Goal: Check status: Check status

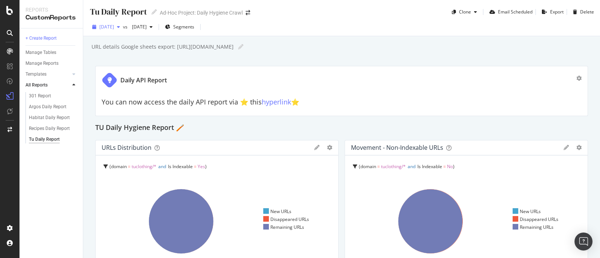
click at [114, 24] on span "[DATE]" at bounding box center [106, 27] width 15 height 6
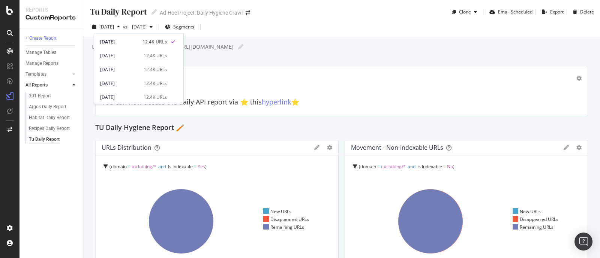
click at [65, 162] on div "+ Create Report Manage Tables Manage Reports Templates AI Bots in Search Busine…" at bounding box center [51, 144] width 63 height 230
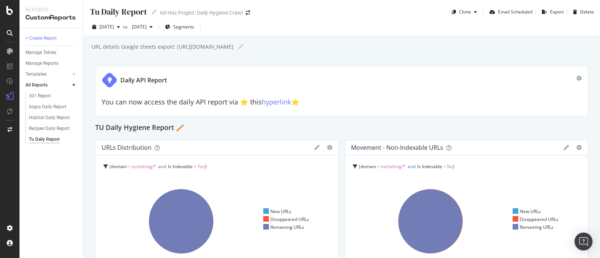
click at [457, 66] on div "Daily API Report You can now access the daily API report via ⭐️ this hyperlink …" at bounding box center [341, 91] width 493 height 50
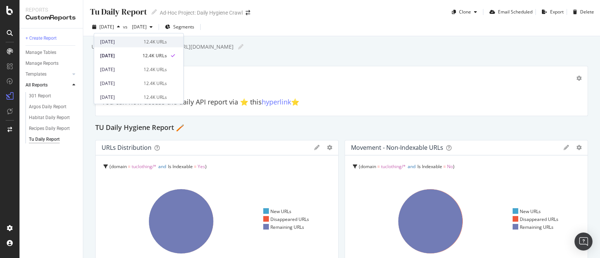
click at [126, 40] on div "2025 Sep. 18th" at bounding box center [119, 42] width 39 height 7
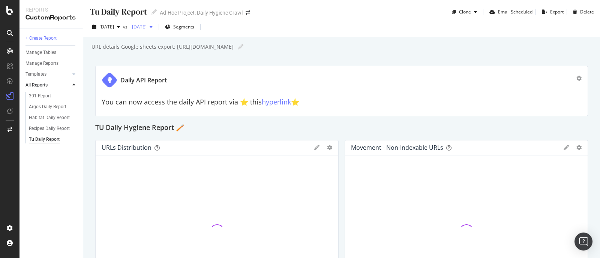
click at [147, 27] on span "[DATE]" at bounding box center [138, 27] width 18 height 6
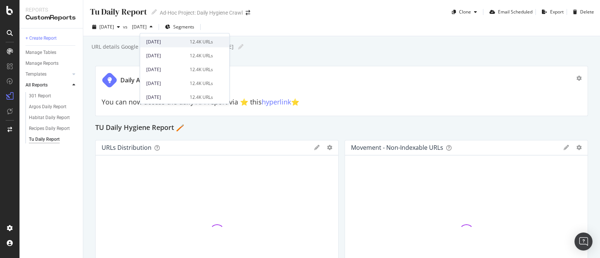
click at [170, 40] on div "[DATE]" at bounding box center [165, 42] width 39 height 7
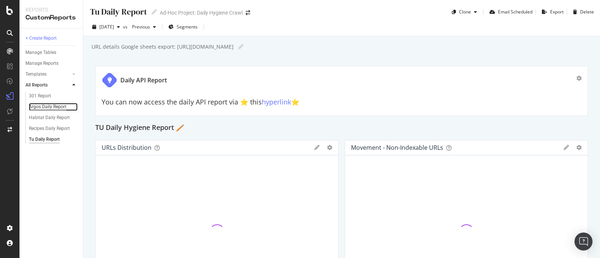
click at [58, 109] on div "Argos Daily Report" at bounding box center [48, 107] width 38 height 8
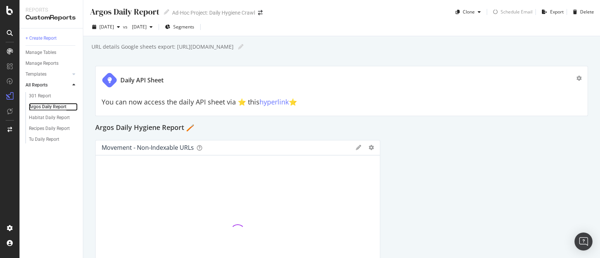
click at [57, 108] on div "Argos Daily Report" at bounding box center [48, 107] width 38 height 8
click at [268, 101] on link "hyperlink" at bounding box center [274, 102] width 29 height 9
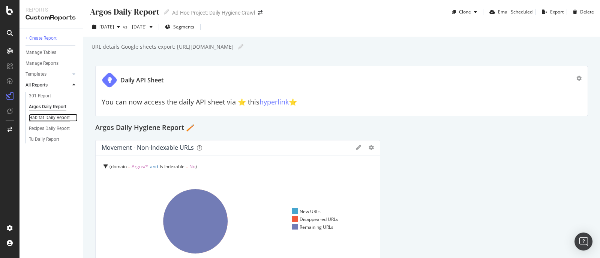
click at [54, 114] on div "Habitat Daily Report" at bounding box center [49, 118] width 41 height 8
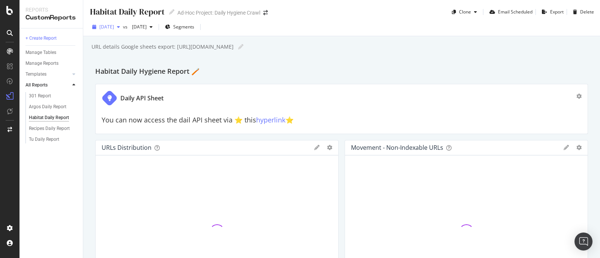
click at [123, 30] on div "[DATE]" at bounding box center [106, 26] width 34 height 11
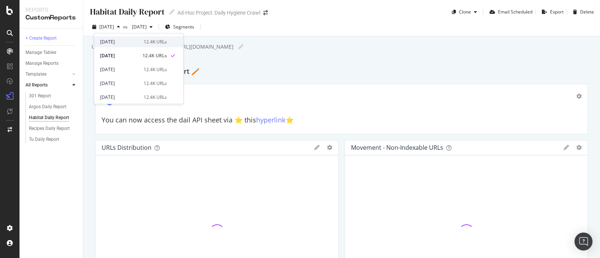
click at [128, 43] on div "2025 Sep. 18th" at bounding box center [119, 42] width 39 height 7
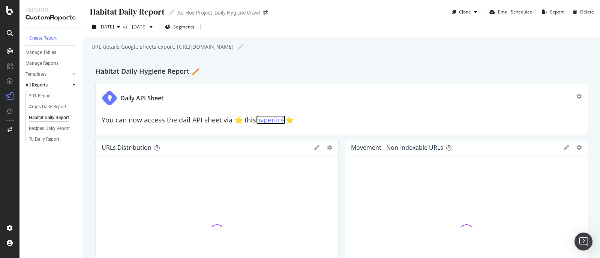
click at [275, 117] on link "hyperlink" at bounding box center [270, 120] width 29 height 9
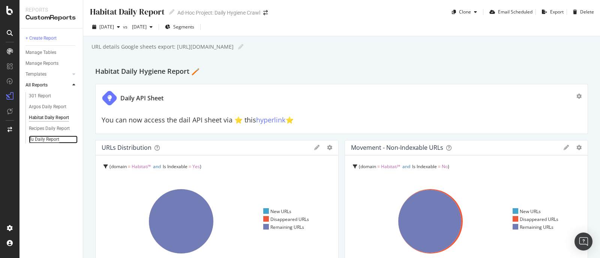
click at [46, 139] on div "Tu Daily Report" at bounding box center [44, 140] width 30 height 8
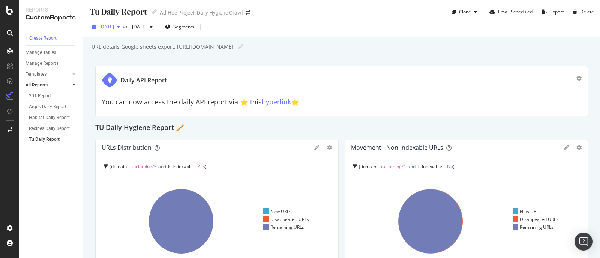
click at [114, 27] on span "[DATE]" at bounding box center [106, 27] width 15 height 6
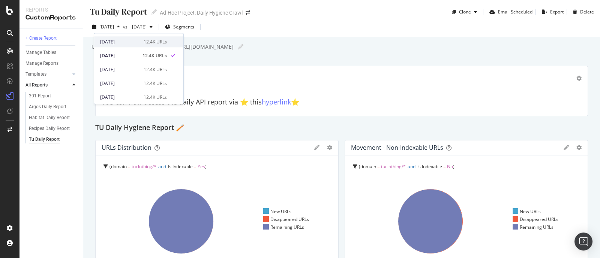
click at [128, 40] on div "2025 Sep. 18th" at bounding box center [119, 42] width 39 height 7
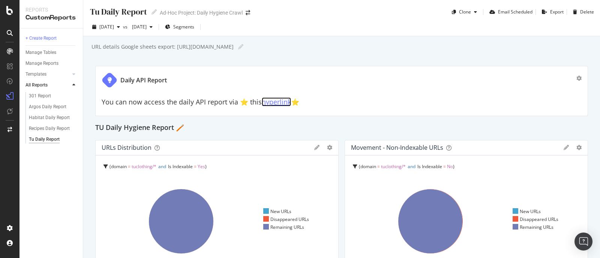
click at [283, 98] on link "hyperlink" at bounding box center [276, 102] width 29 height 9
